Goal: Complete application form

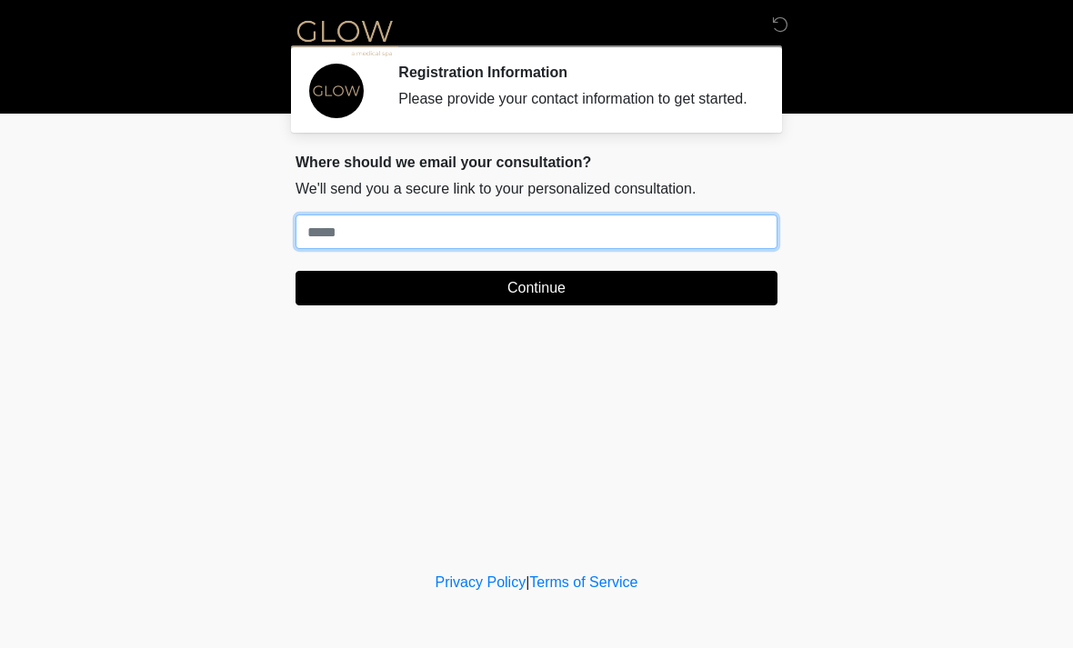
click at [549, 249] on input "Where should we email your treatment plan?" at bounding box center [537, 232] width 482 height 35
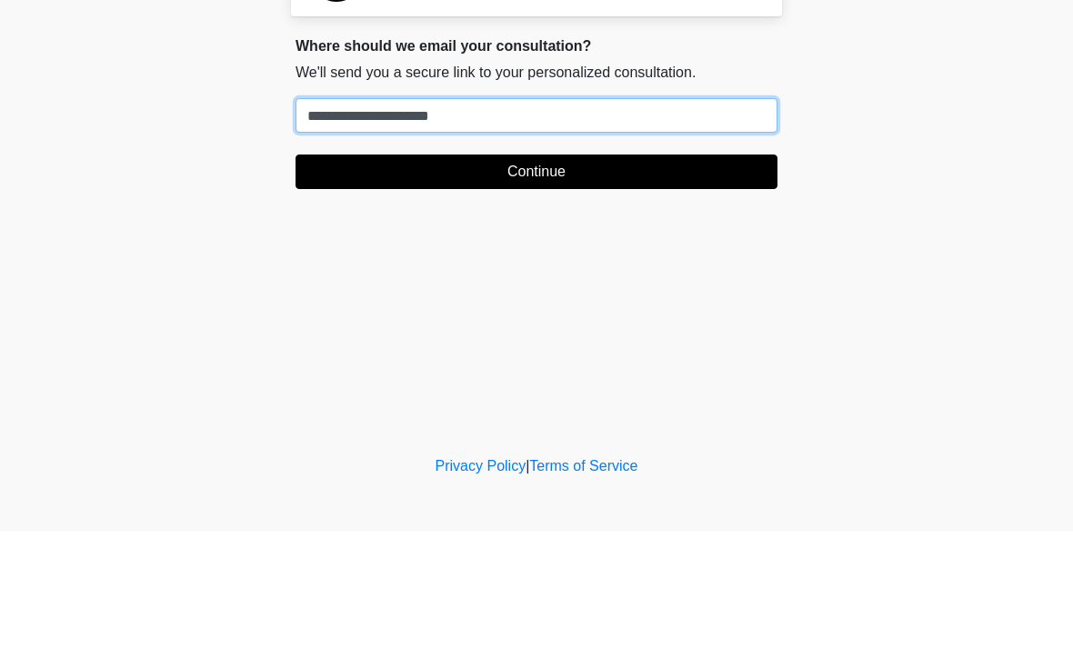
type input "**********"
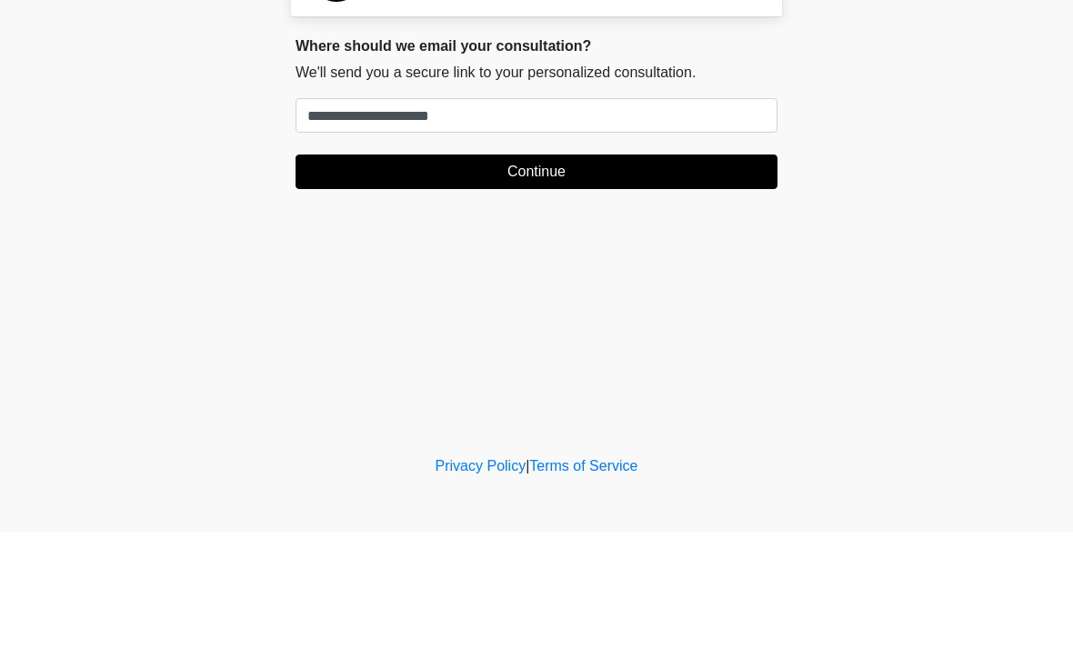
click at [594, 271] on button "Continue" at bounding box center [537, 288] width 482 height 35
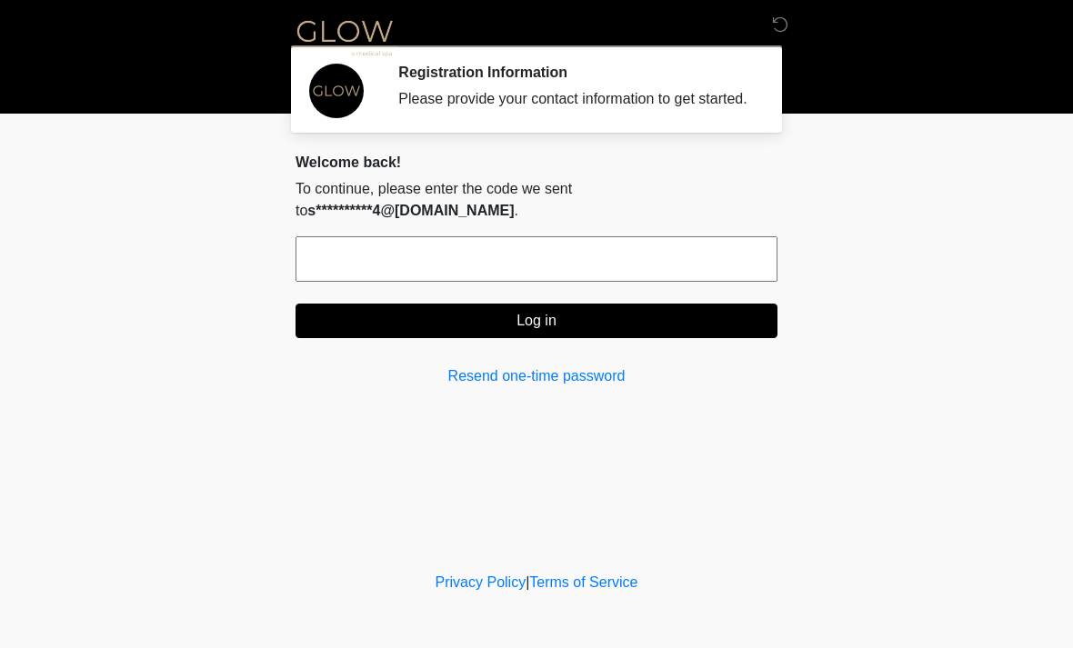
click at [459, 250] on input "text" at bounding box center [537, 258] width 482 height 45
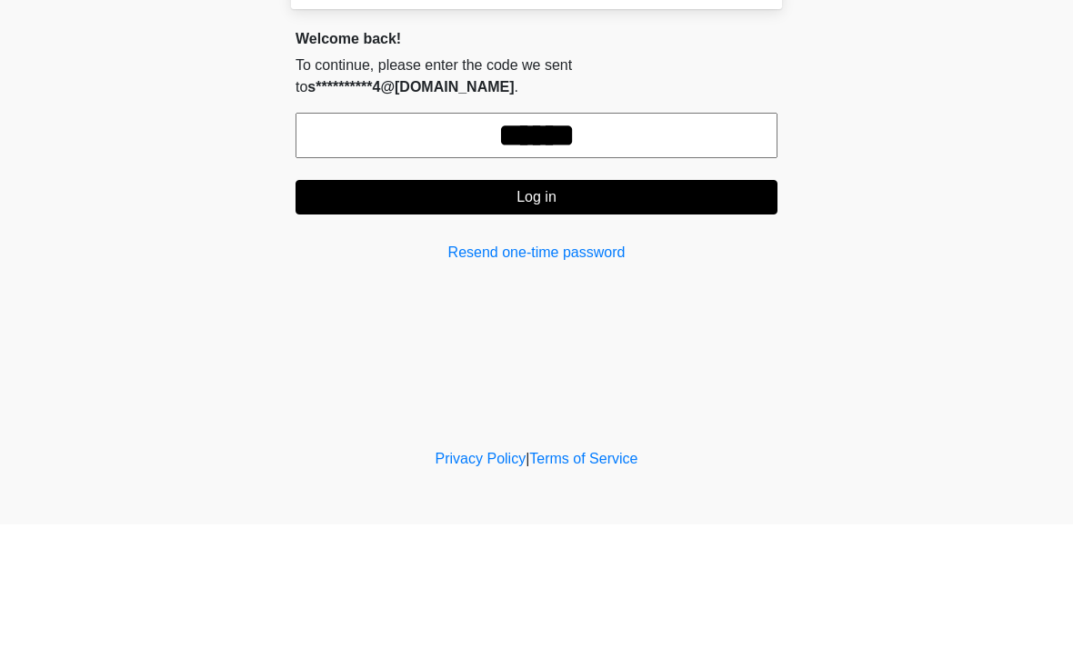
type input "******"
click at [664, 304] on button "Log in" at bounding box center [537, 321] width 482 height 35
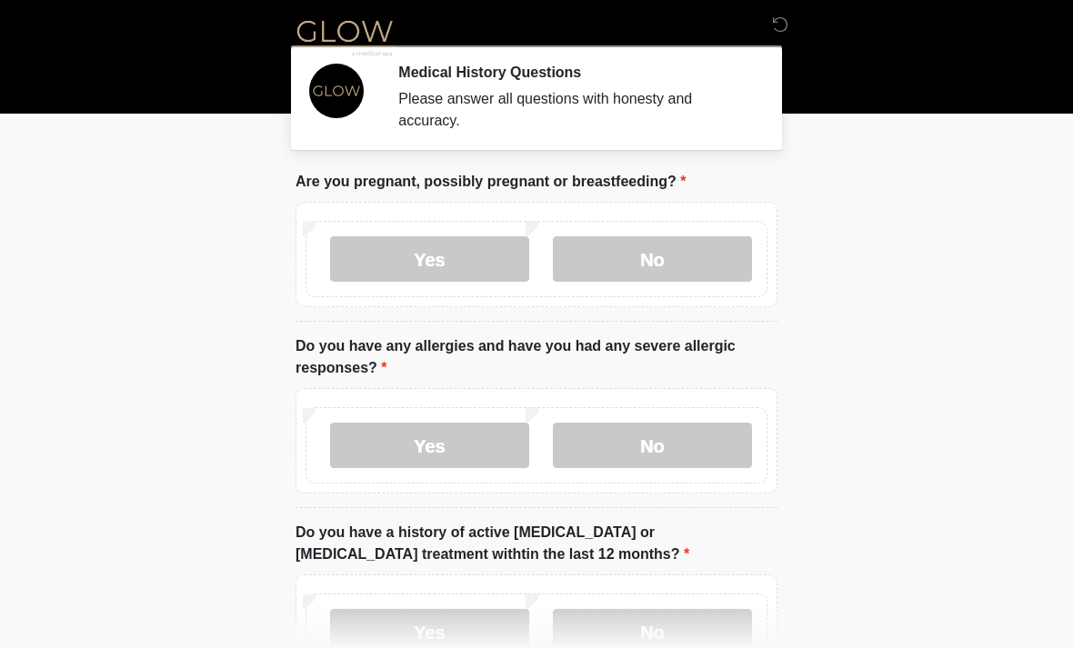
click at [646, 269] on label "No" at bounding box center [652, 258] width 199 height 45
click at [719, 446] on label "No" at bounding box center [652, 445] width 199 height 45
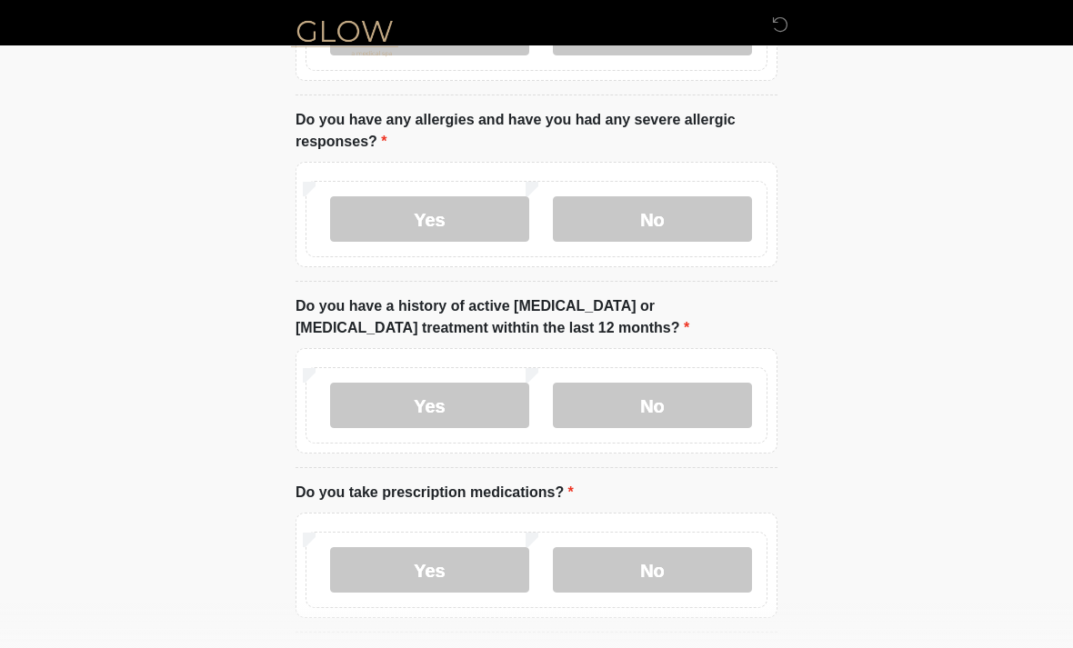
scroll to position [249, 0]
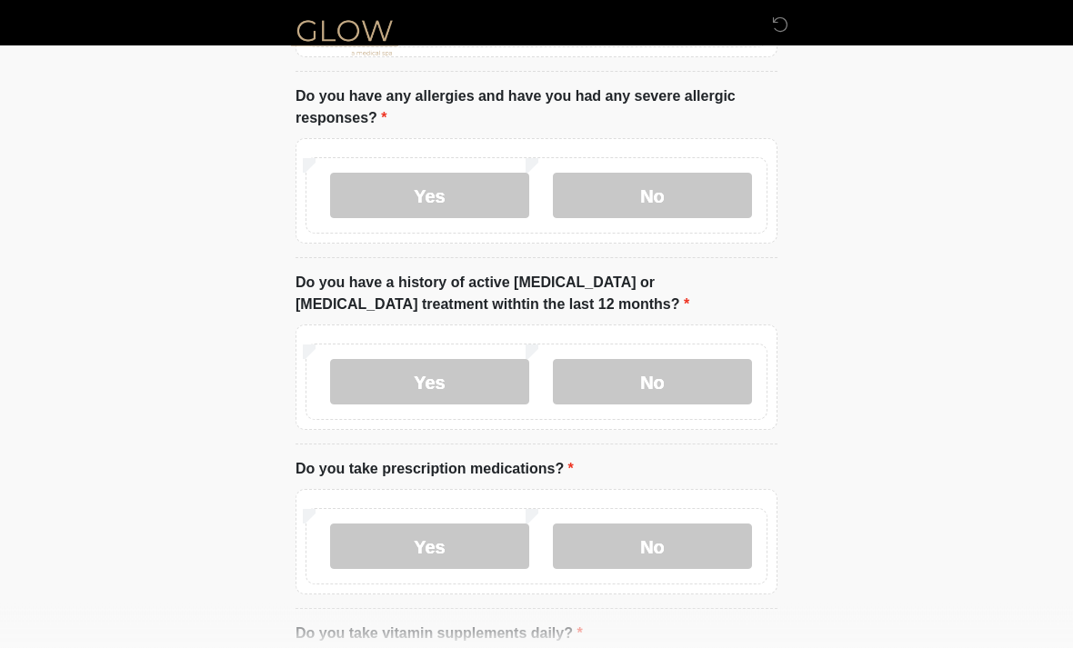
click at [702, 367] on label "No" at bounding box center [652, 382] width 199 height 45
click at [702, 547] on label "No" at bounding box center [652, 546] width 199 height 45
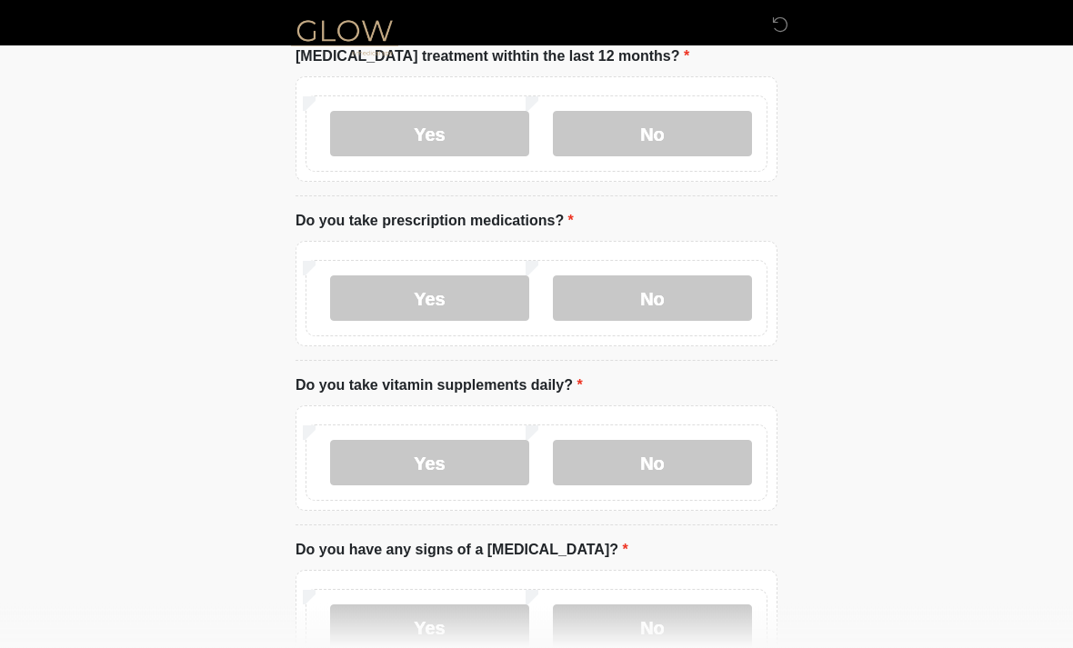
scroll to position [498, 0]
click at [478, 300] on label "Yes" at bounding box center [429, 298] width 199 height 45
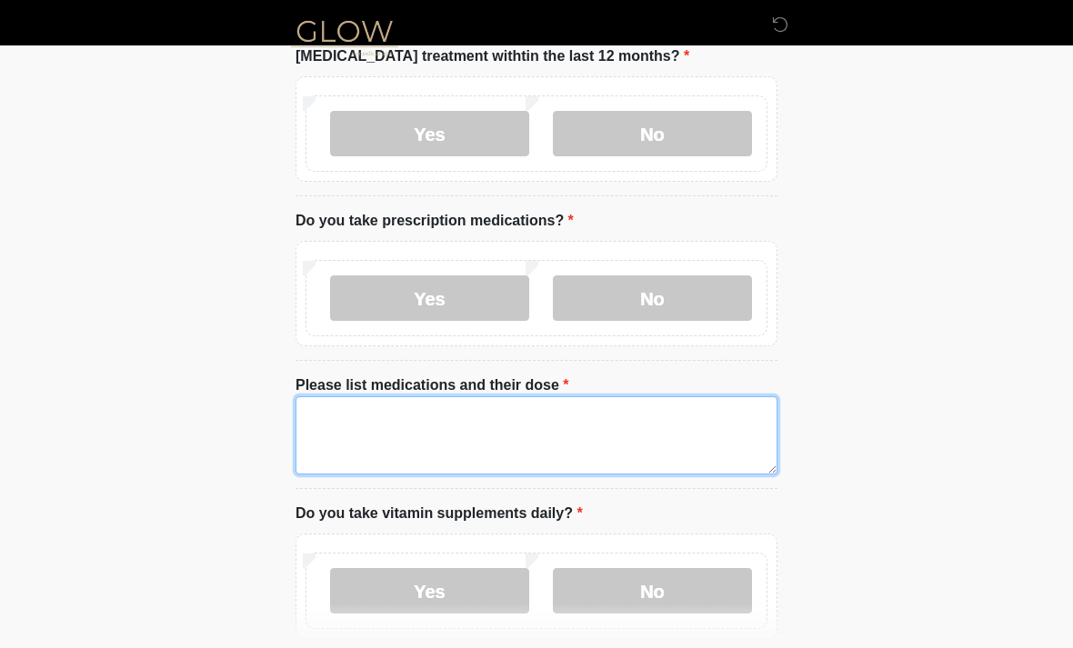
click at [609, 427] on textarea "Please list medications and their dose" at bounding box center [537, 435] width 482 height 78
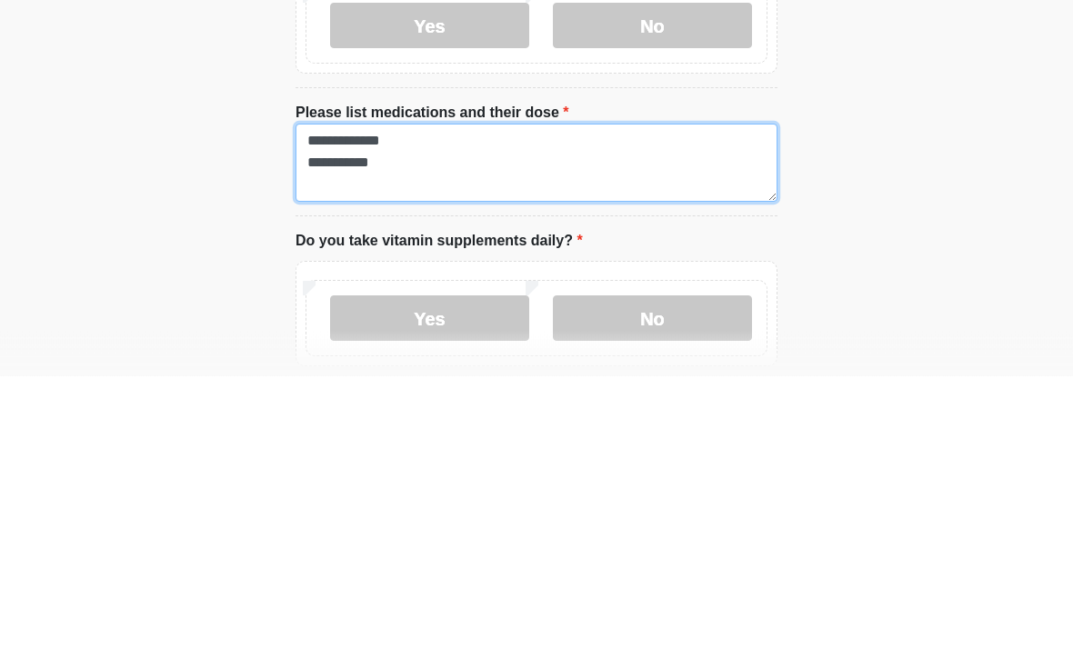
type textarea "**********"
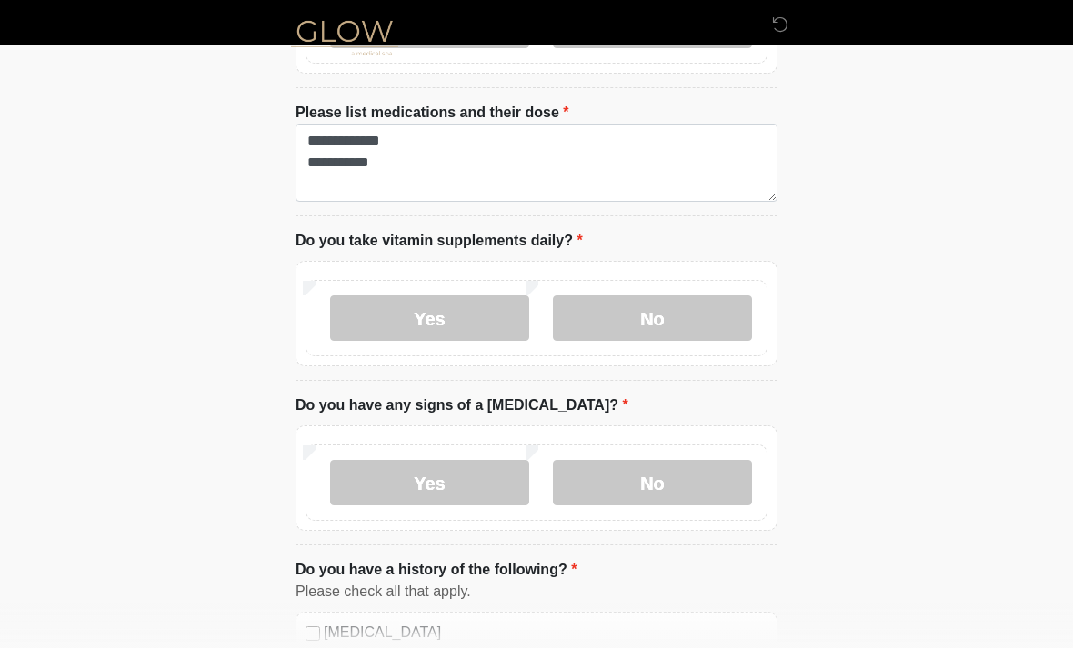
click at [657, 325] on label "No" at bounding box center [652, 318] width 199 height 45
click at [686, 484] on label "No" at bounding box center [652, 482] width 199 height 45
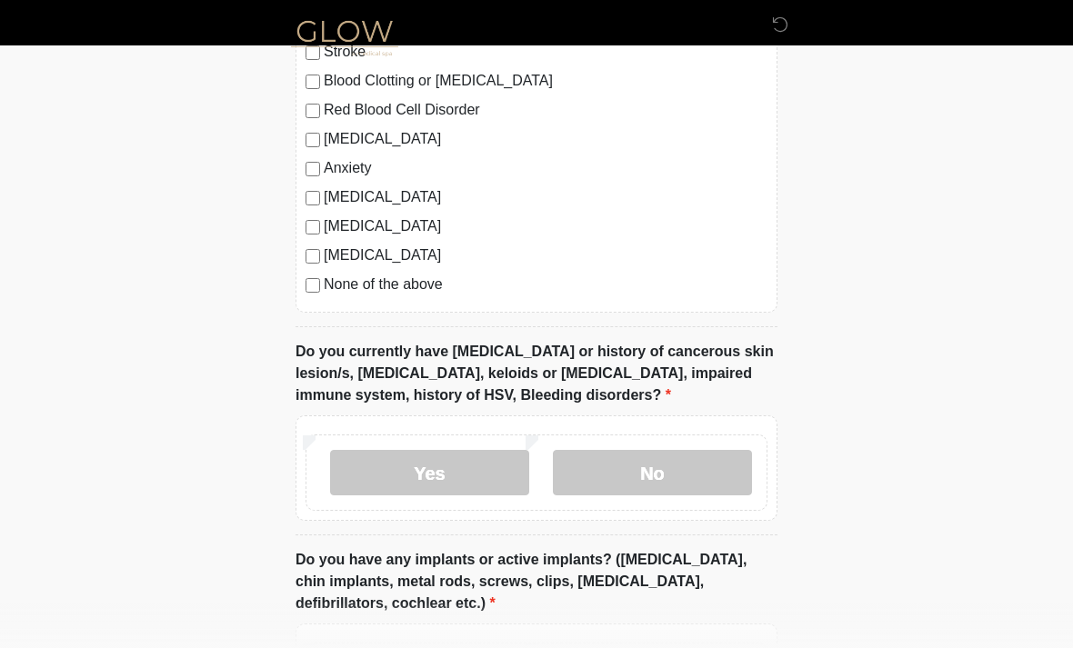
scroll to position [1445, 0]
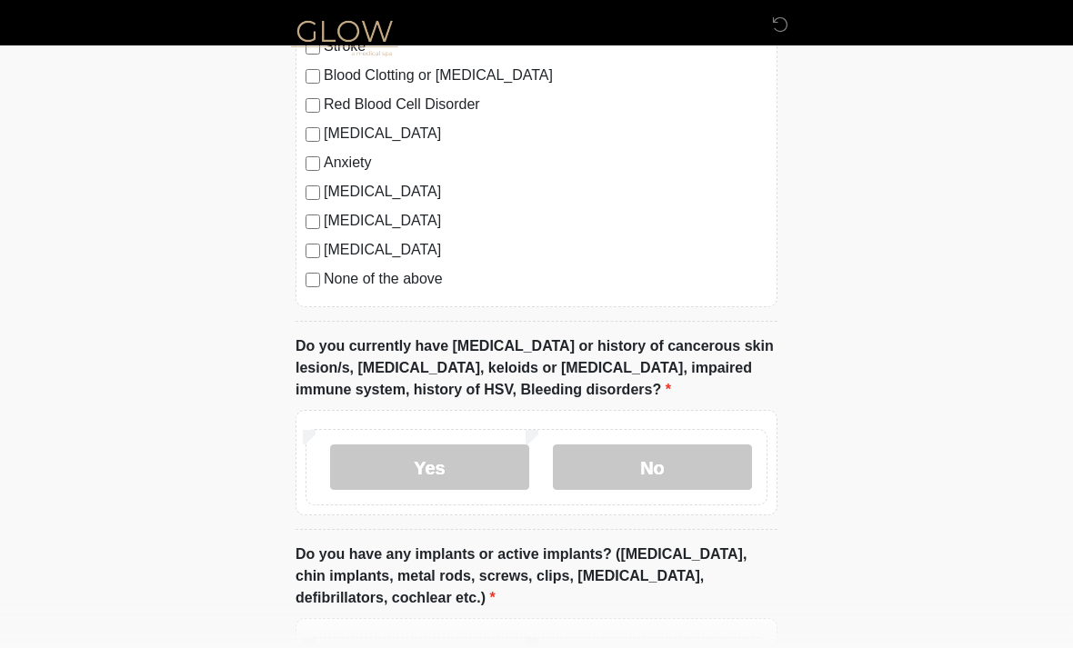
click at [696, 473] on label "No" at bounding box center [652, 467] width 199 height 45
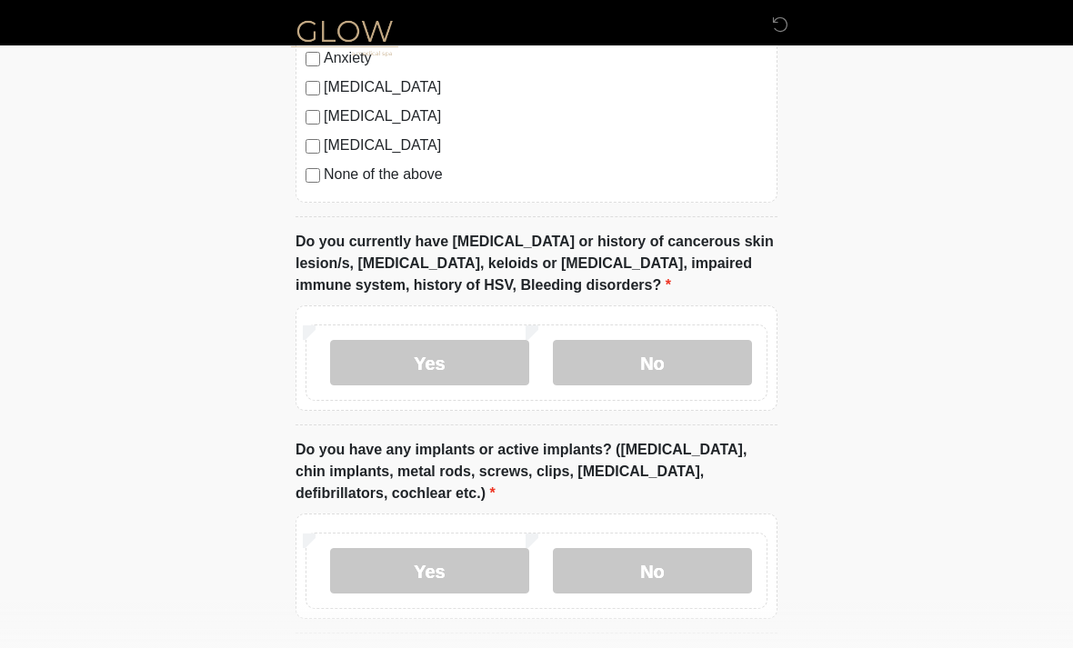
scroll to position [1553, 0]
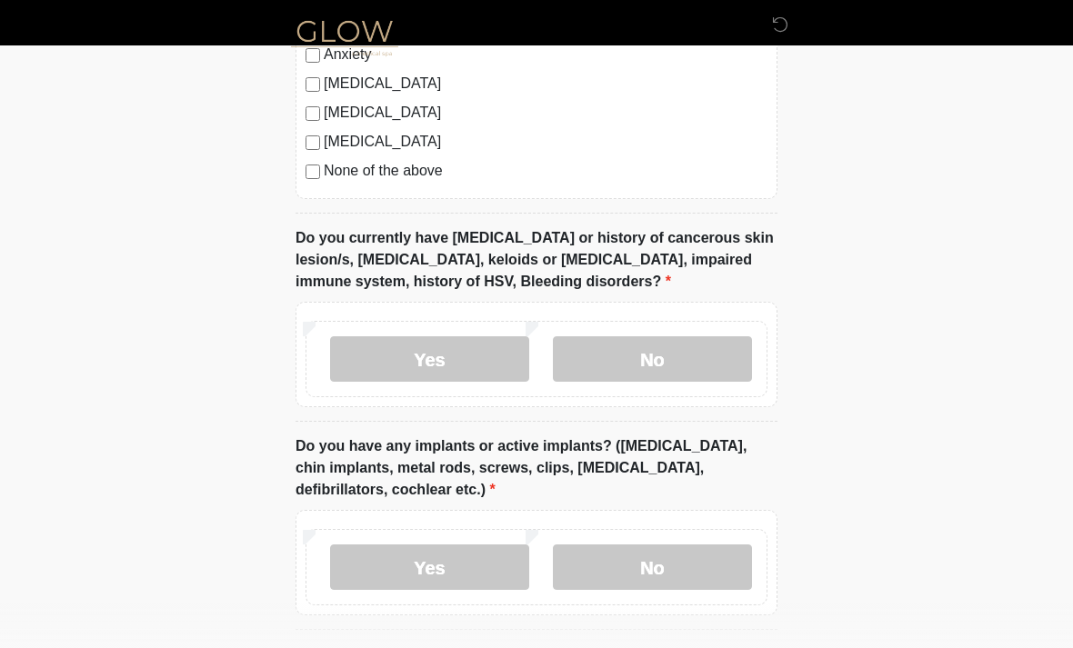
click at [698, 571] on label "No" at bounding box center [652, 567] width 199 height 45
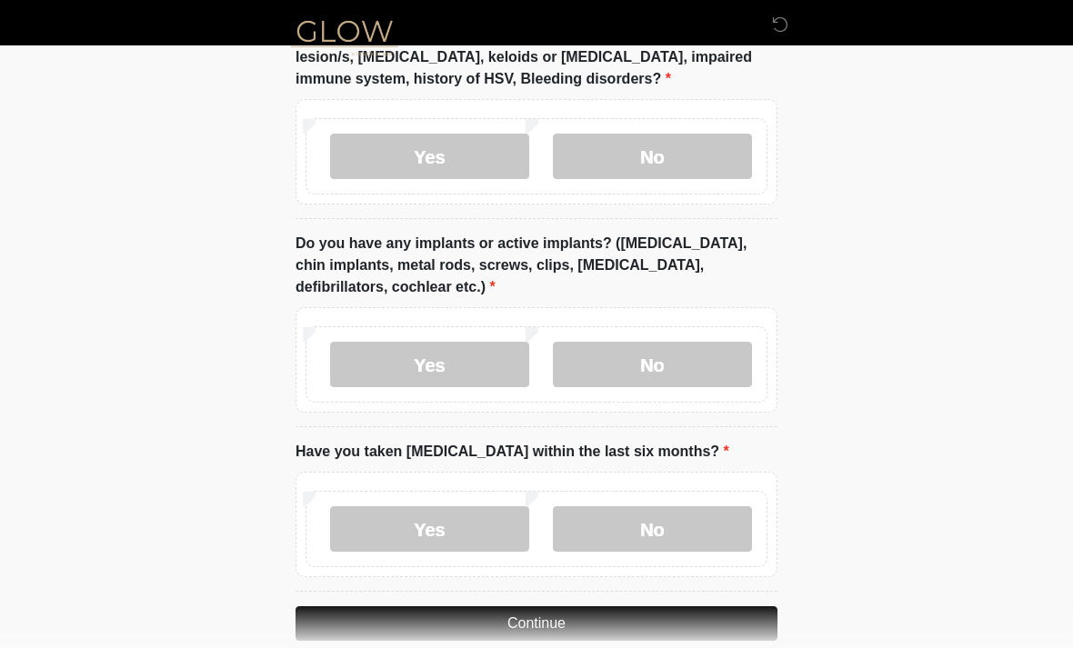
scroll to position [1784, 0]
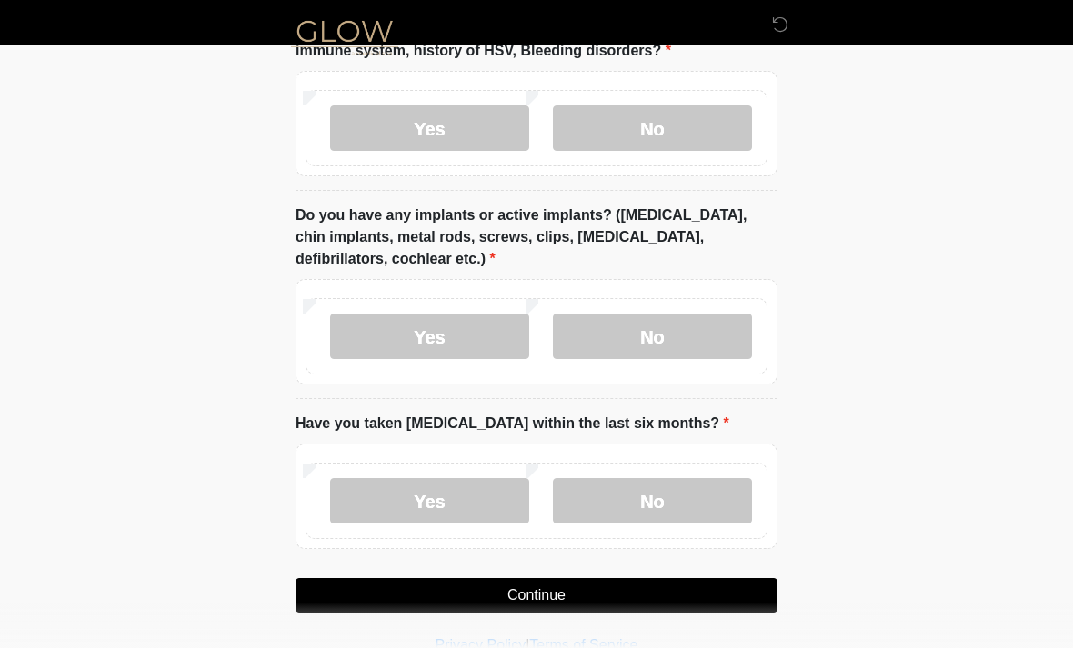
click at [649, 502] on label "No" at bounding box center [652, 500] width 199 height 45
click at [657, 592] on button "Continue" at bounding box center [537, 595] width 482 height 35
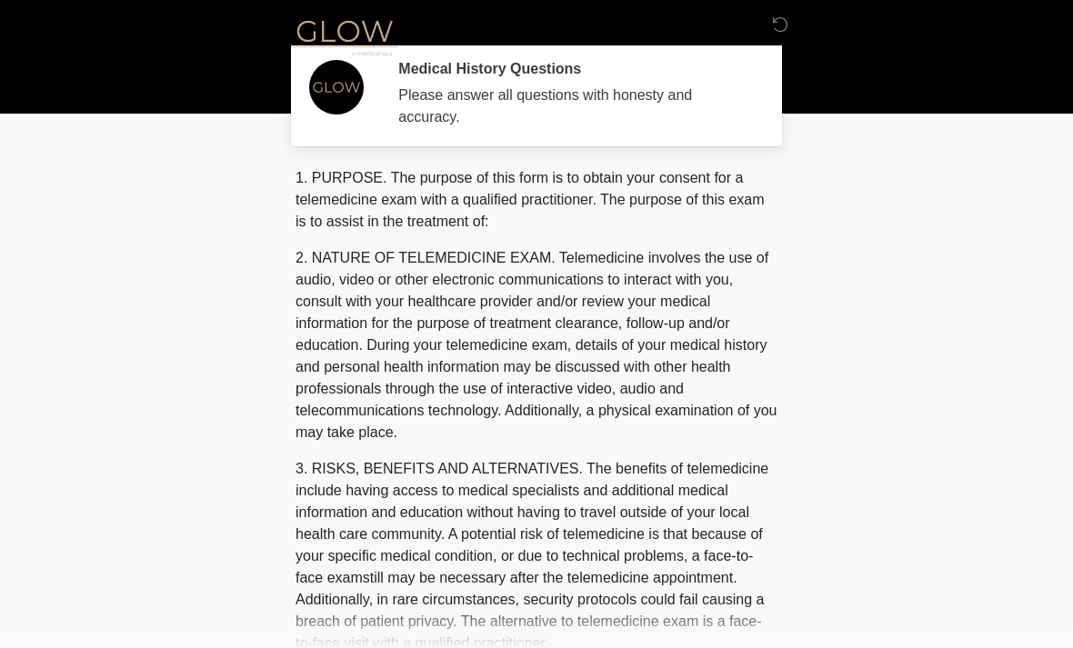
scroll to position [0, 0]
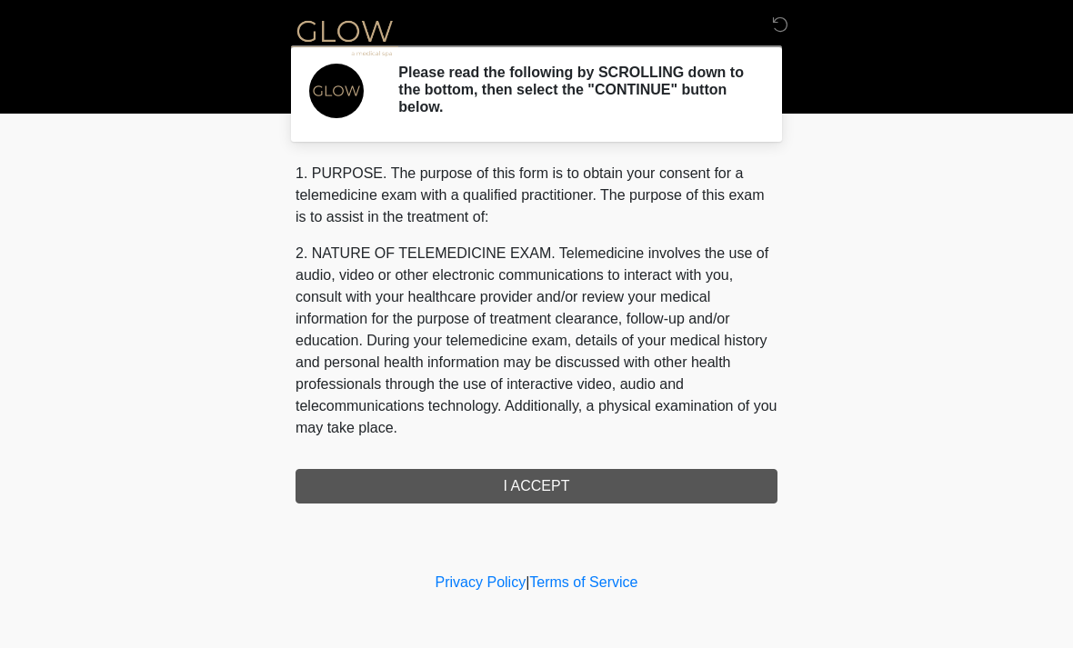
click at [648, 484] on div "1. PURPOSE. The purpose of this form is to obtain your consent for a telemedici…" at bounding box center [537, 333] width 482 height 341
click at [552, 483] on div "1. PURPOSE. The purpose of this form is to obtain your consent for a telemedici…" at bounding box center [537, 333] width 482 height 341
click at [575, 483] on div "1. PURPOSE. The purpose of this form is to obtain your consent for a telemedici…" at bounding box center [537, 333] width 482 height 341
click at [563, 484] on div "1. PURPOSE. The purpose of this form is to obtain your consent for a telemedici…" at bounding box center [537, 333] width 482 height 341
click at [512, 497] on div "1. PURPOSE. The purpose of this form is to obtain your consent for a telemedici…" at bounding box center [537, 333] width 482 height 341
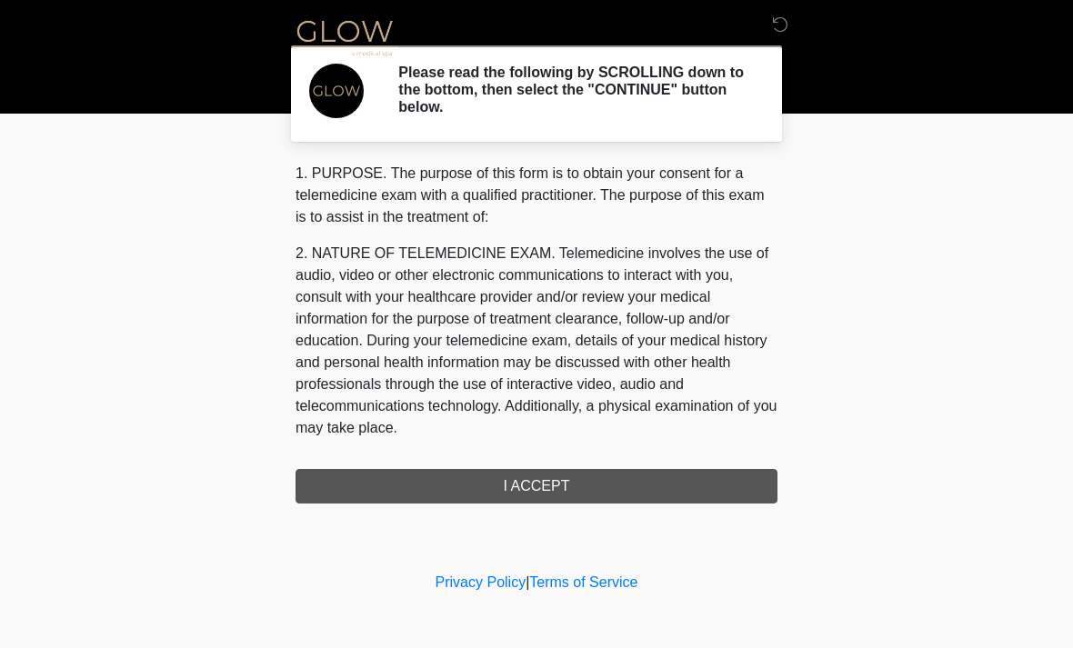
click at [534, 486] on div "1. PURPOSE. The purpose of this form is to obtain your consent for a telemedici…" at bounding box center [537, 333] width 482 height 341
click at [622, 368] on p "2. NATURE OF TELEMEDICINE EXAM. Telemedicine involves the use of audio, video o…" at bounding box center [537, 341] width 482 height 196
click at [543, 483] on div "1. PURPOSE. The purpose of this form is to obtain your consent for a telemedici…" at bounding box center [537, 333] width 482 height 341
click at [567, 491] on div "1. PURPOSE. The purpose of this form is to obtain your consent for a telemedici…" at bounding box center [537, 333] width 482 height 341
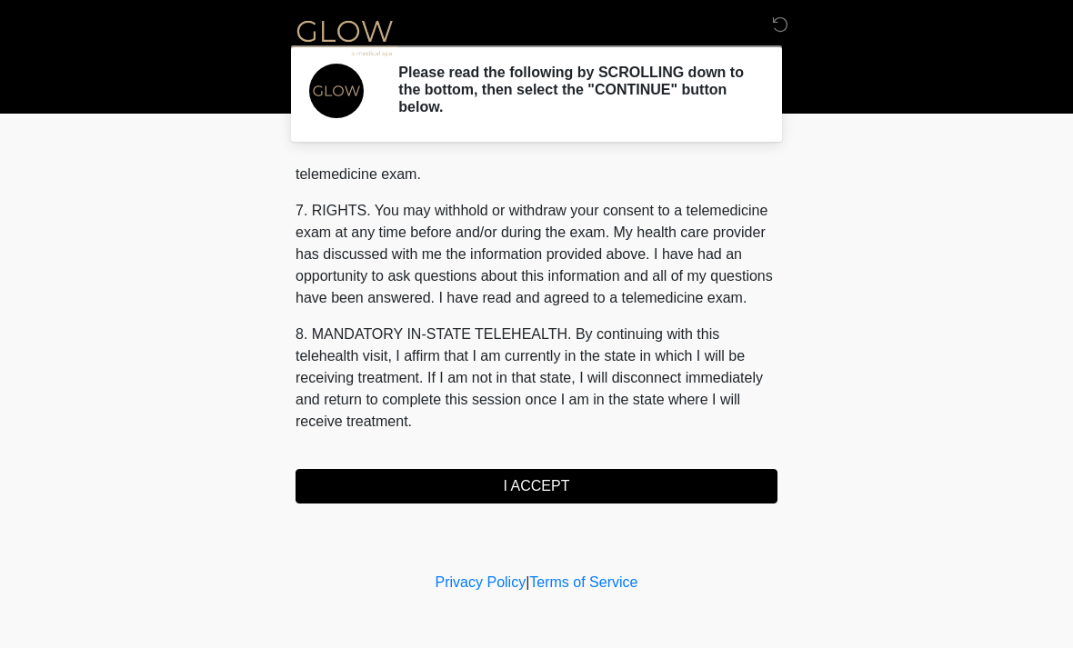
scroll to position [770, 0]
click at [548, 478] on button "I ACCEPT" at bounding box center [537, 486] width 482 height 35
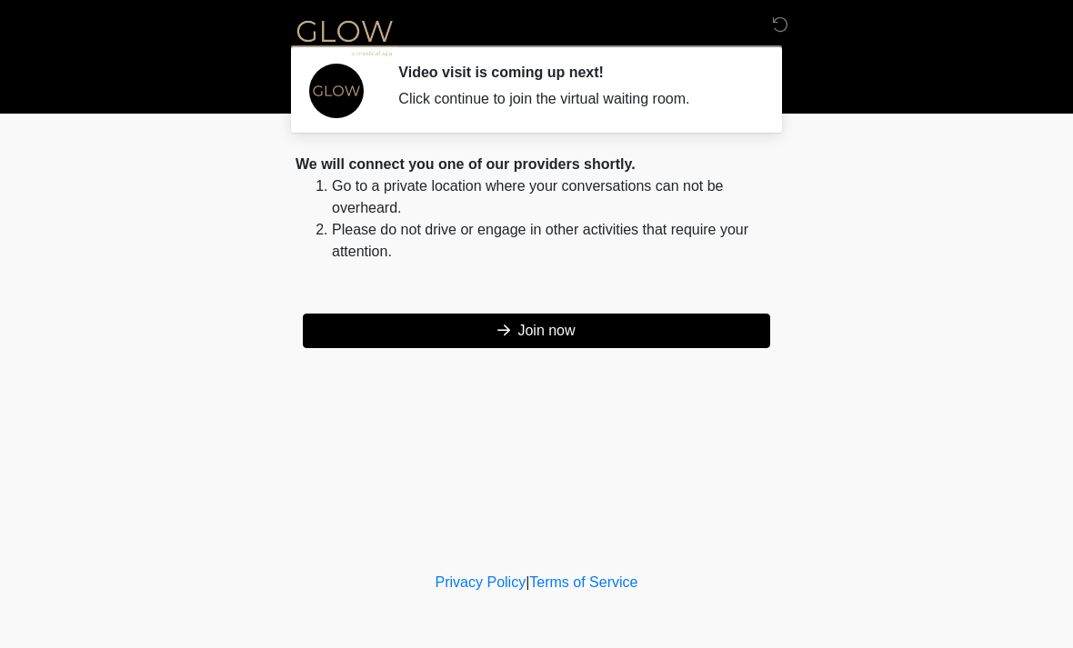
click at [634, 338] on button "Join now" at bounding box center [536, 331] width 467 height 35
